Goal: Task Accomplishment & Management: Complete application form

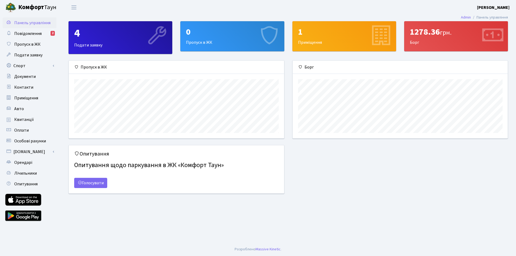
scroll to position [78, 215]
click at [108, 41] on div "4 Подати заявку" at bounding box center [120, 37] width 103 height 32
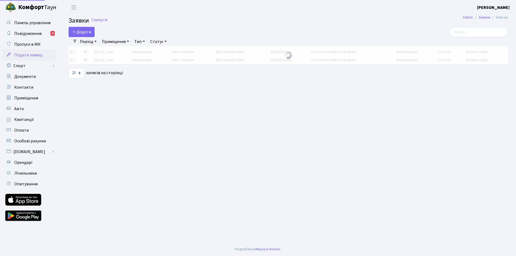
select select "25"
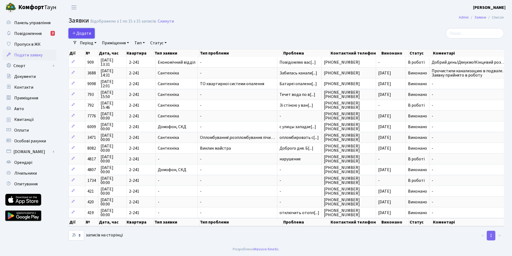
click at [84, 33] on span "Додати" at bounding box center [81, 33] width 19 height 6
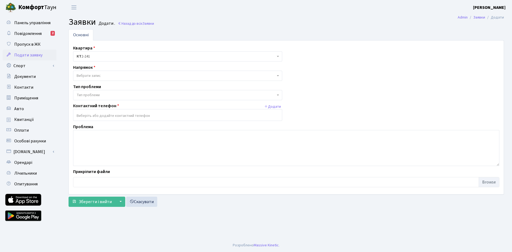
click at [117, 77] on span "Вибрати запис" at bounding box center [176, 75] width 199 height 5
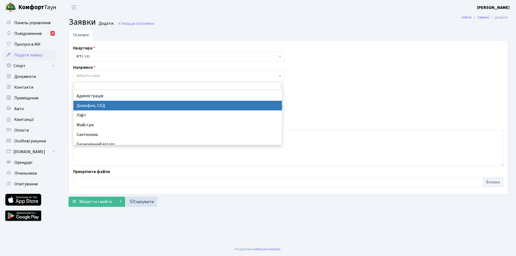
click at [328, 97] on div "Квартира <b>КТ</b>&nbsp;&nbsp;&nbsp;&nbsp;2-241 КТ 2-241 Напрямок - Адміністрац…" at bounding box center [288, 117] width 438 height 145
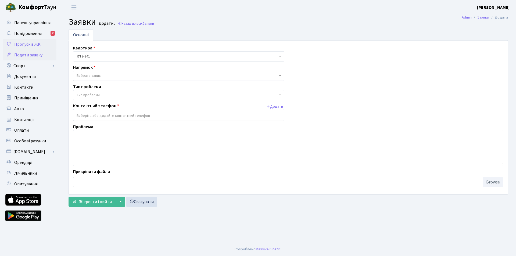
click at [28, 48] on link "Пропуск в ЖК" at bounding box center [30, 44] width 54 height 11
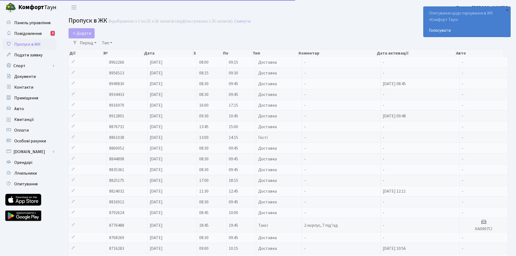
select select "25"
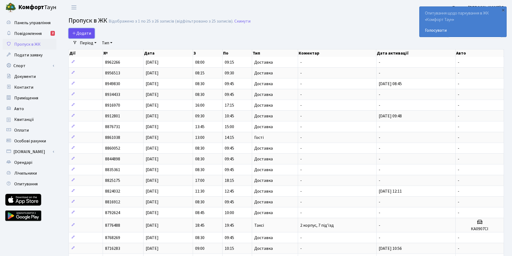
click at [82, 33] on span "Додати" at bounding box center [81, 33] width 19 height 6
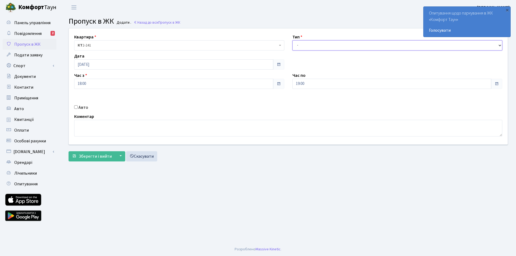
click at [320, 48] on select "- Доставка Таксі Гості Сервіс" at bounding box center [397, 45] width 210 height 10
select select "1"
click at [292, 40] on select "- Доставка Таксі Гості Сервіс" at bounding box center [397, 45] width 210 height 10
drag, startPoint x: 125, startPoint y: 158, endPoint x: 120, endPoint y: 157, distance: 4.7
click at [126, 158] on link "Скасувати" at bounding box center [141, 156] width 31 height 10
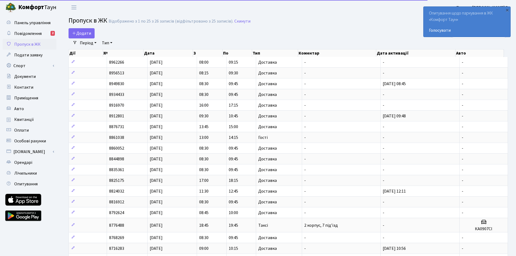
select select "25"
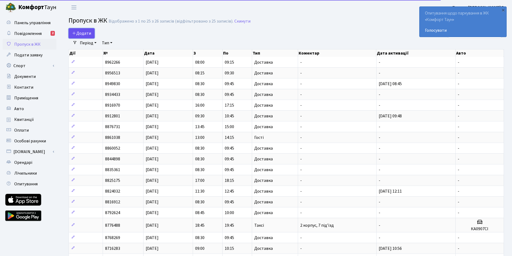
click at [82, 35] on span "Додати" at bounding box center [81, 33] width 19 height 6
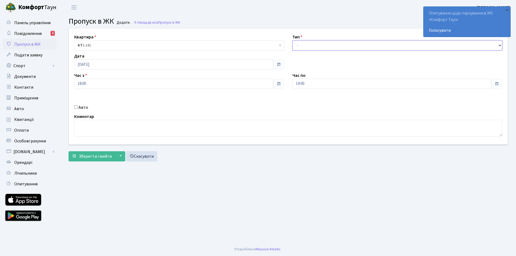
click at [307, 46] on select "- Доставка Таксі Гості Сервіс" at bounding box center [397, 45] width 210 height 10
select select "1"
click at [292, 40] on select "- Доставка Таксі Гості Сервіс" at bounding box center [397, 45] width 210 height 10
click at [121, 156] on button "▼" at bounding box center [120, 156] width 10 height 10
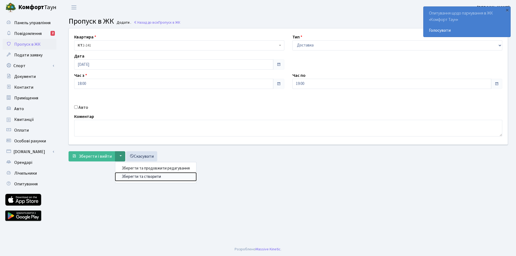
click at [130, 176] on button "Зберегти та створити" at bounding box center [155, 176] width 81 height 8
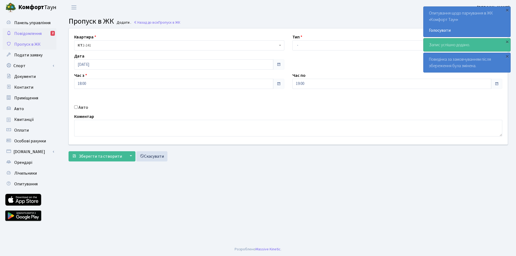
click at [34, 32] on span "Повідомлення" at bounding box center [27, 34] width 27 height 6
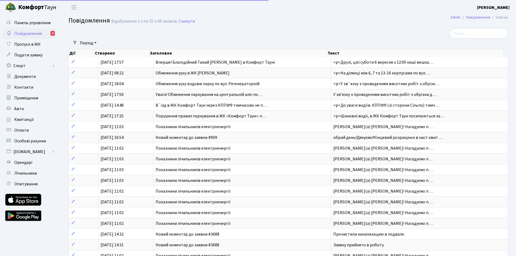
select select "25"
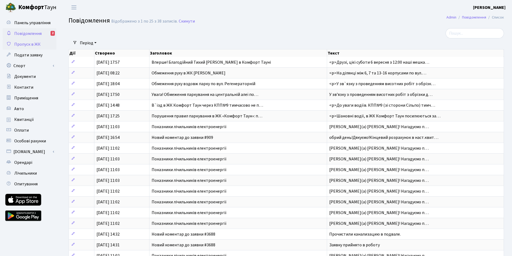
click at [28, 46] on span "Пропуск в ЖК" at bounding box center [27, 44] width 26 height 6
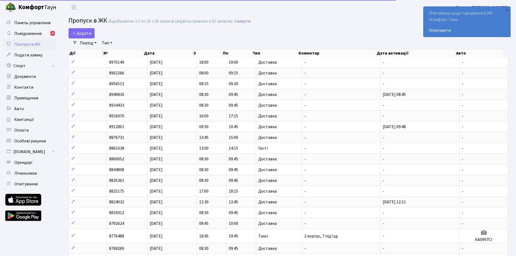
select select "25"
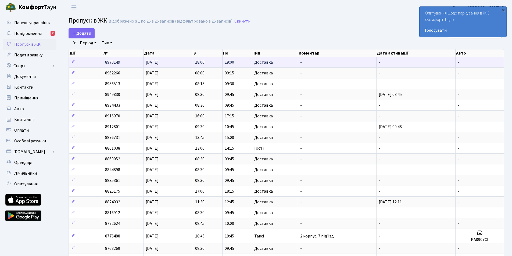
click at [353, 62] on td "-" at bounding box center [337, 62] width 78 height 10
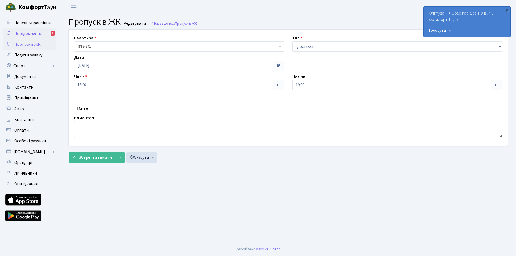
click at [35, 31] on span "Повідомлення" at bounding box center [27, 34] width 27 height 6
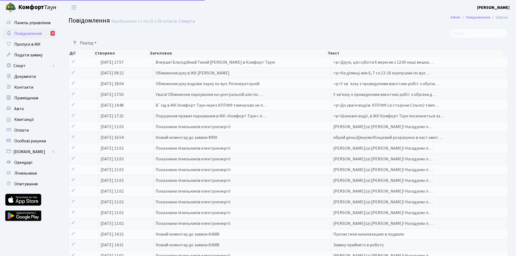
select select "25"
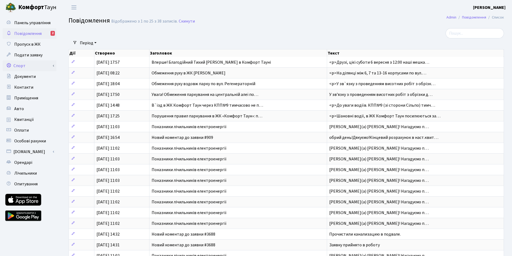
click at [23, 66] on link "Спорт" at bounding box center [30, 65] width 54 height 11
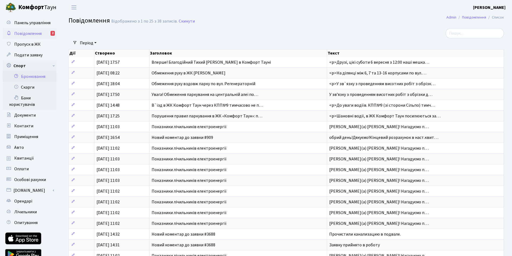
click at [31, 76] on link "Бронювання" at bounding box center [30, 76] width 54 height 11
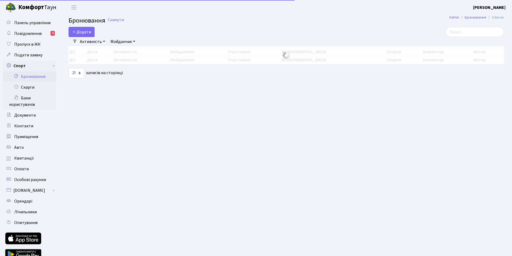
select select "25"
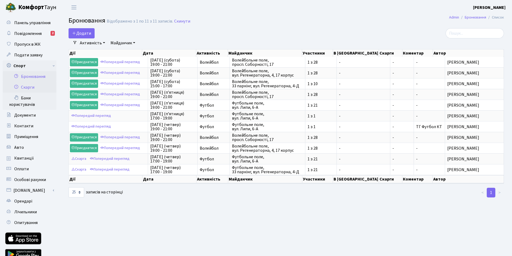
click at [35, 88] on link "Скарги" at bounding box center [30, 87] width 54 height 11
